Goal: Navigation & Orientation: Find specific page/section

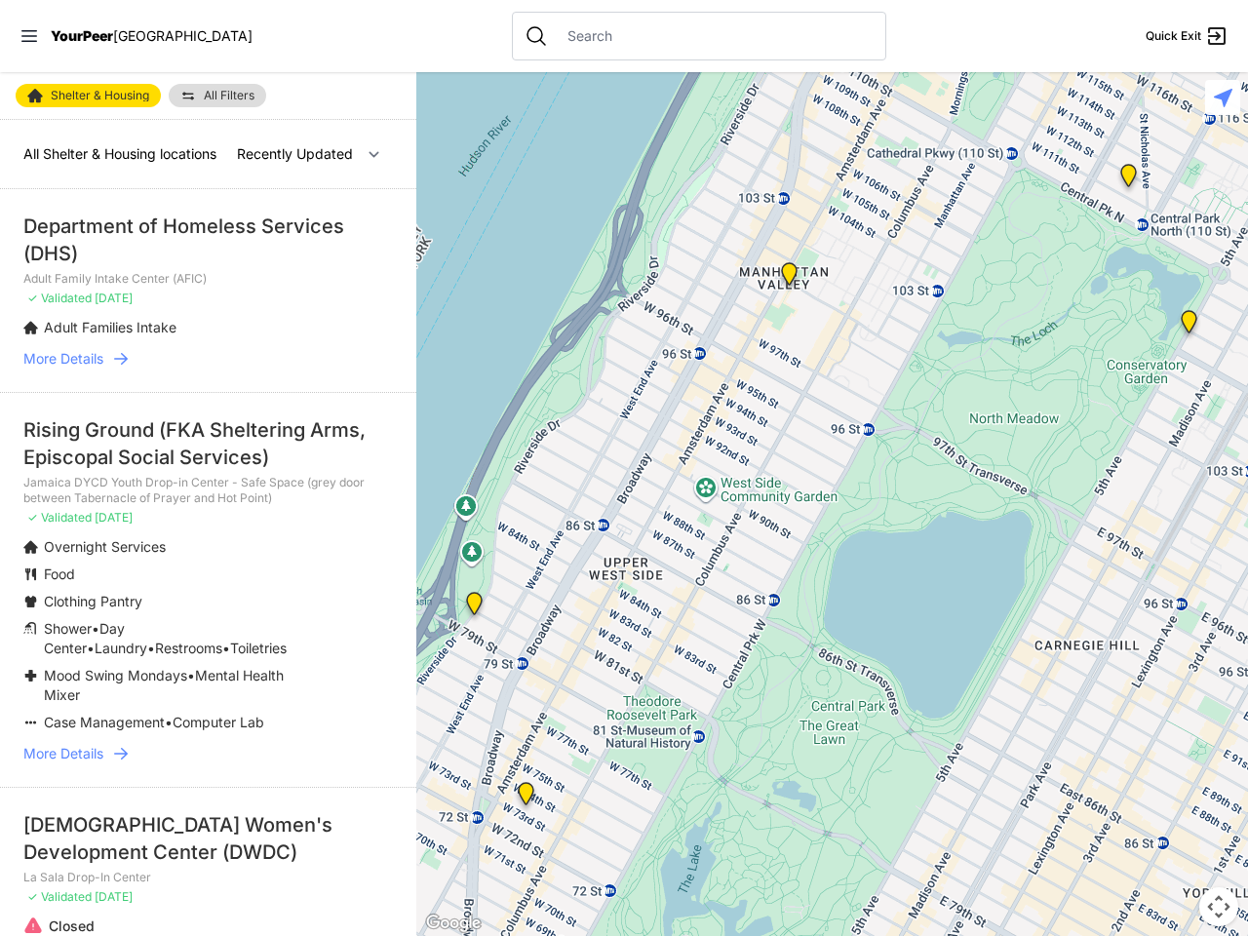
click at [29, 36] on icon at bounding box center [29, 36] width 16 height 12
click at [0, 0] on div "Close panel YourPeer [GEOGRAPHIC_DATA] Quick Exit Single Adult Families Soup Ki…" at bounding box center [0, 0] width 0 height 0
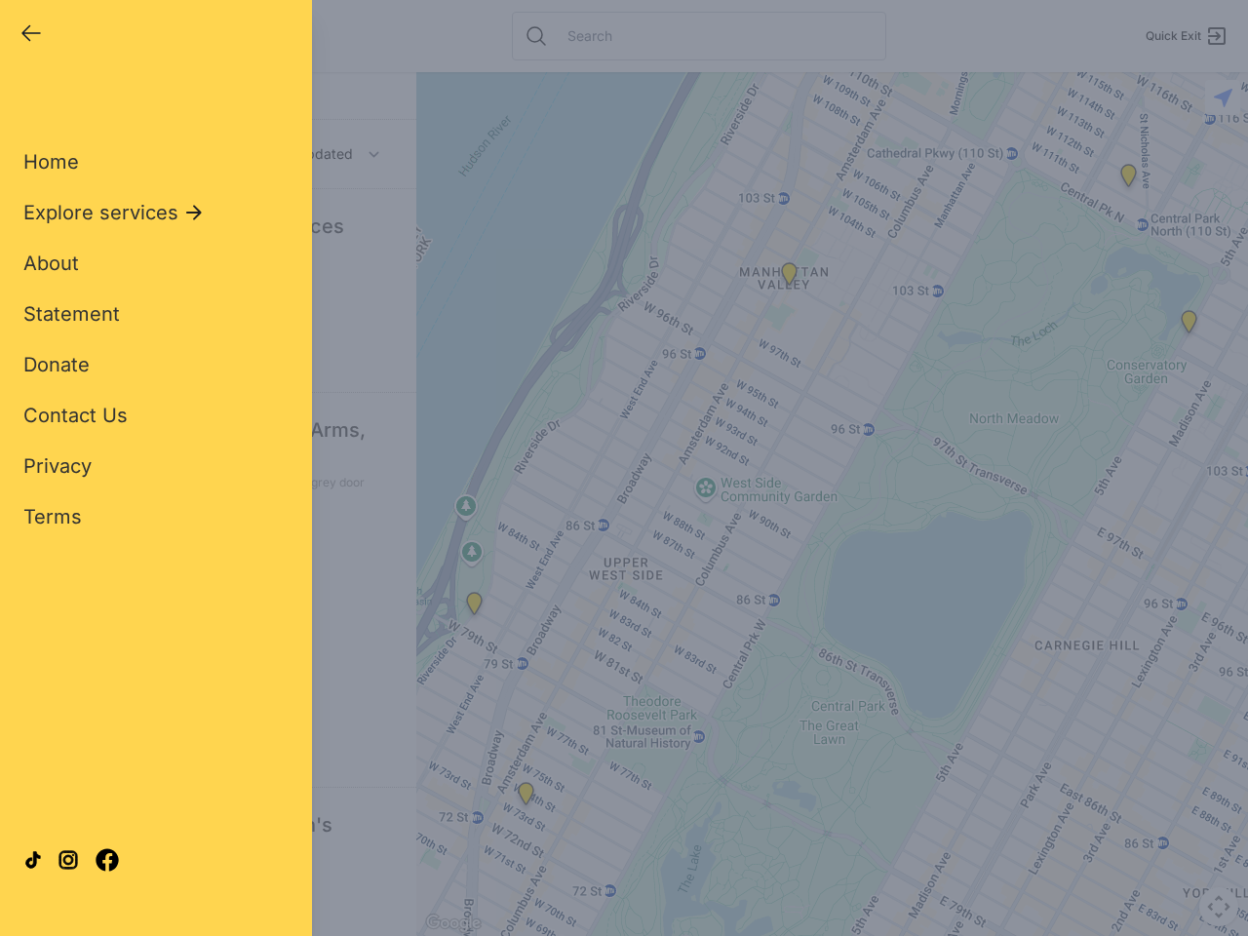
click at [832, 504] on div "Close panel YourPeer [GEOGRAPHIC_DATA] Quick Exit Single Adult Families Soup Ki…" at bounding box center [624, 468] width 1248 height 936
click at [474, 607] on div "Close panel YourPeer [GEOGRAPHIC_DATA] Quick Exit Single Adult Families Soup Ki…" at bounding box center [624, 468] width 1248 height 936
click at [526, 798] on div "Close panel YourPeer [GEOGRAPHIC_DATA] Quick Exit Single Adult Families Soup Ki…" at bounding box center [624, 468] width 1248 height 936
click at [789, 278] on div "Close panel YourPeer [GEOGRAPHIC_DATA] Quick Exit Single Adult Families Soup Ki…" at bounding box center [624, 468] width 1248 height 936
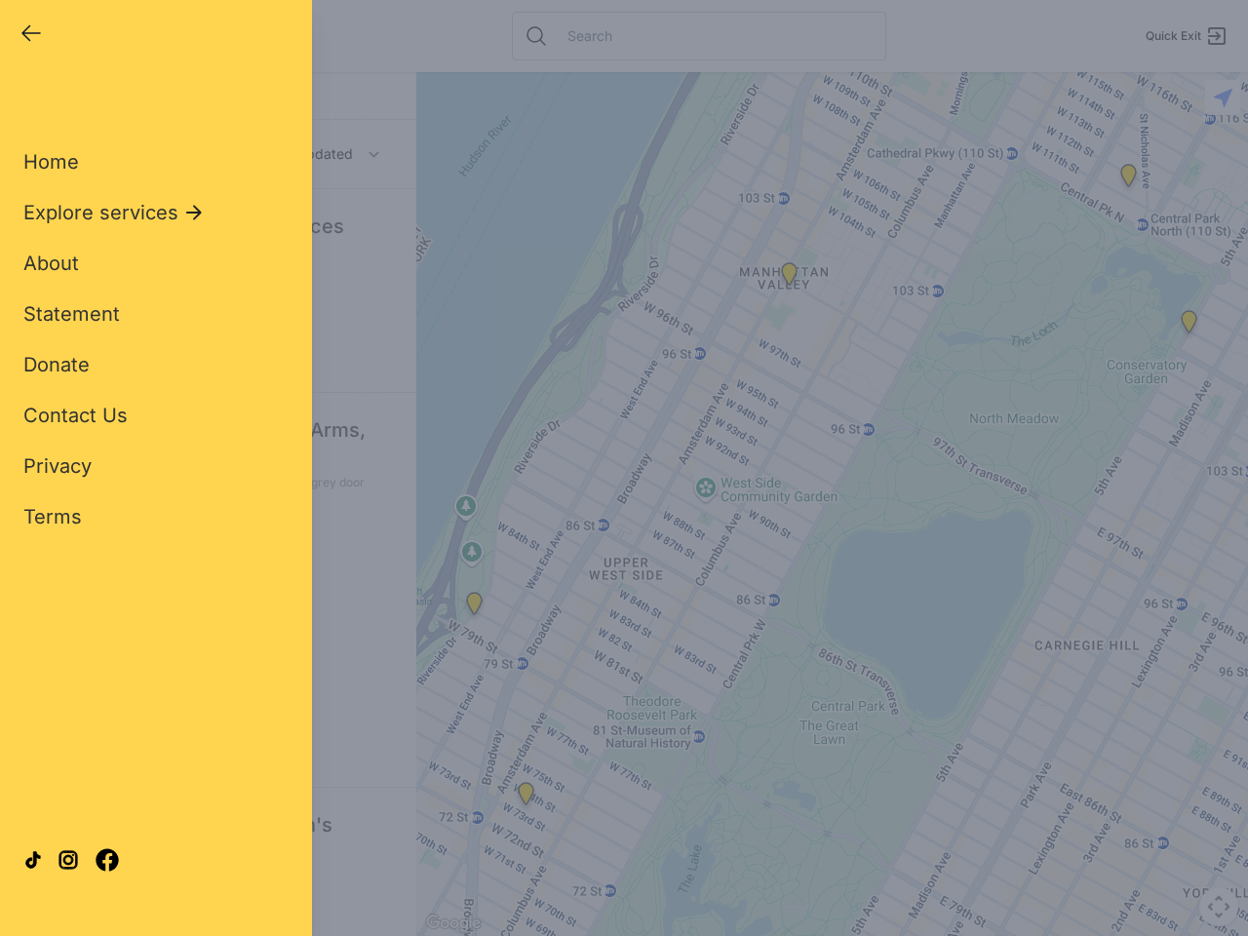
click at [1189, 326] on div "Close panel YourPeer [GEOGRAPHIC_DATA] Quick Exit Single Adult Families Soup Ki…" at bounding box center [624, 468] width 1248 height 936
click at [1128, 179] on div "Close panel YourPeer [GEOGRAPHIC_DATA] Quick Exit Single Adult Families Soup Ki…" at bounding box center [624, 468] width 1248 height 936
click at [1219, 907] on div "Close panel YourPeer [GEOGRAPHIC_DATA] Quick Exit Single Adult Families Soup Ki…" at bounding box center [624, 468] width 1248 height 936
